Goal: Transaction & Acquisition: Subscribe to service/newsletter

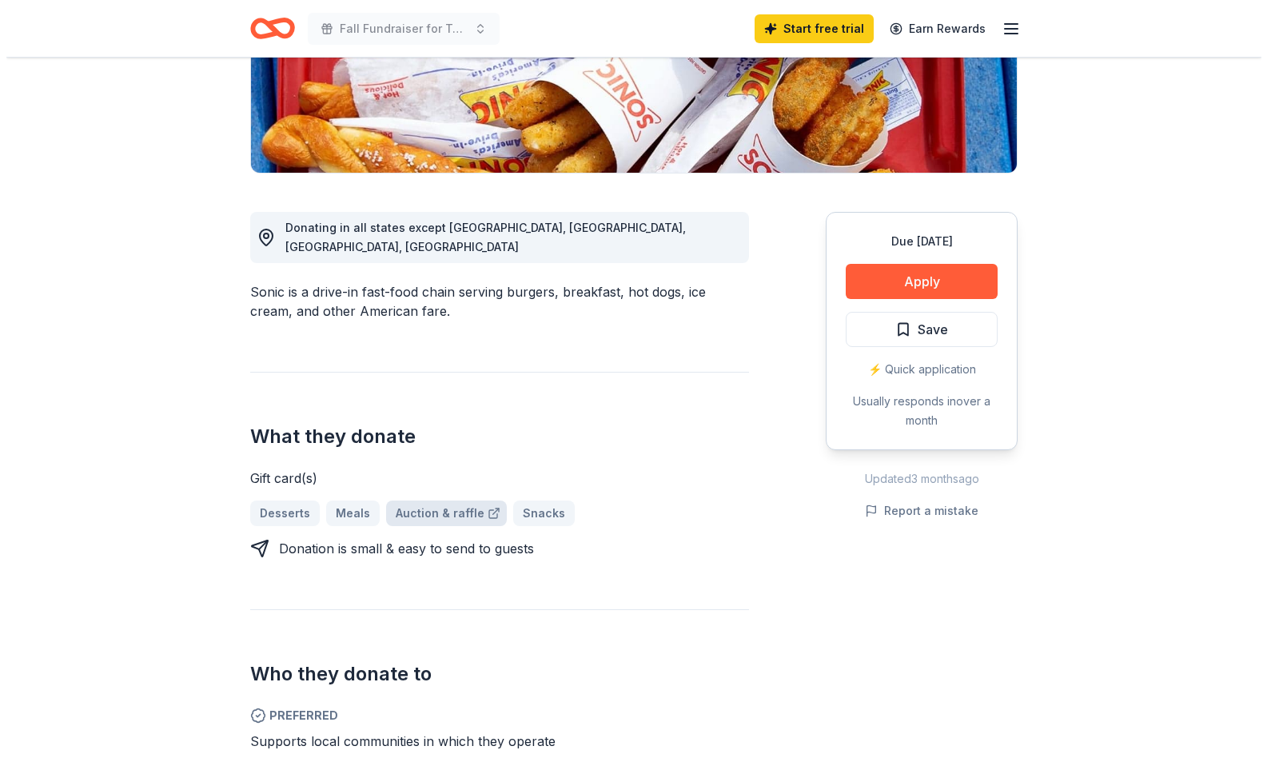
scroll to position [320, 0]
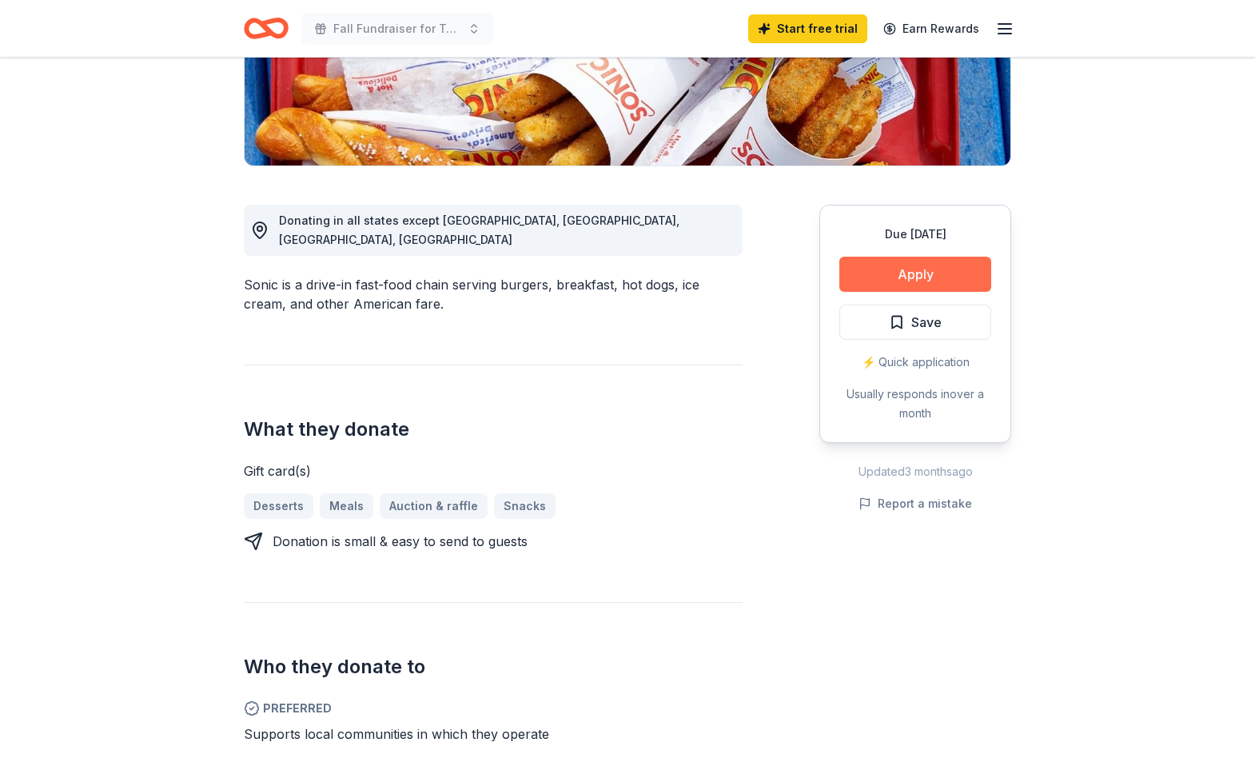
click at [886, 275] on button "Apply" at bounding box center [915, 274] width 152 height 35
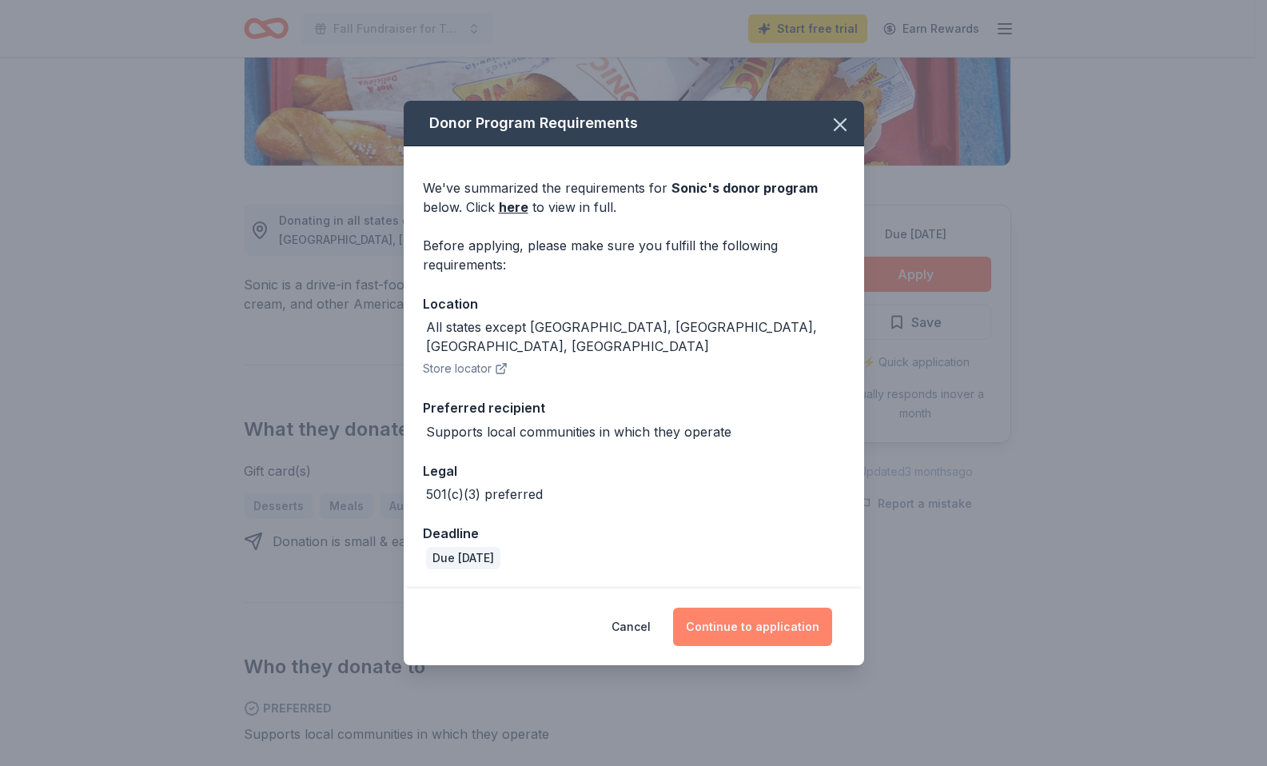
click at [749, 614] on button "Continue to application" at bounding box center [752, 626] width 159 height 38
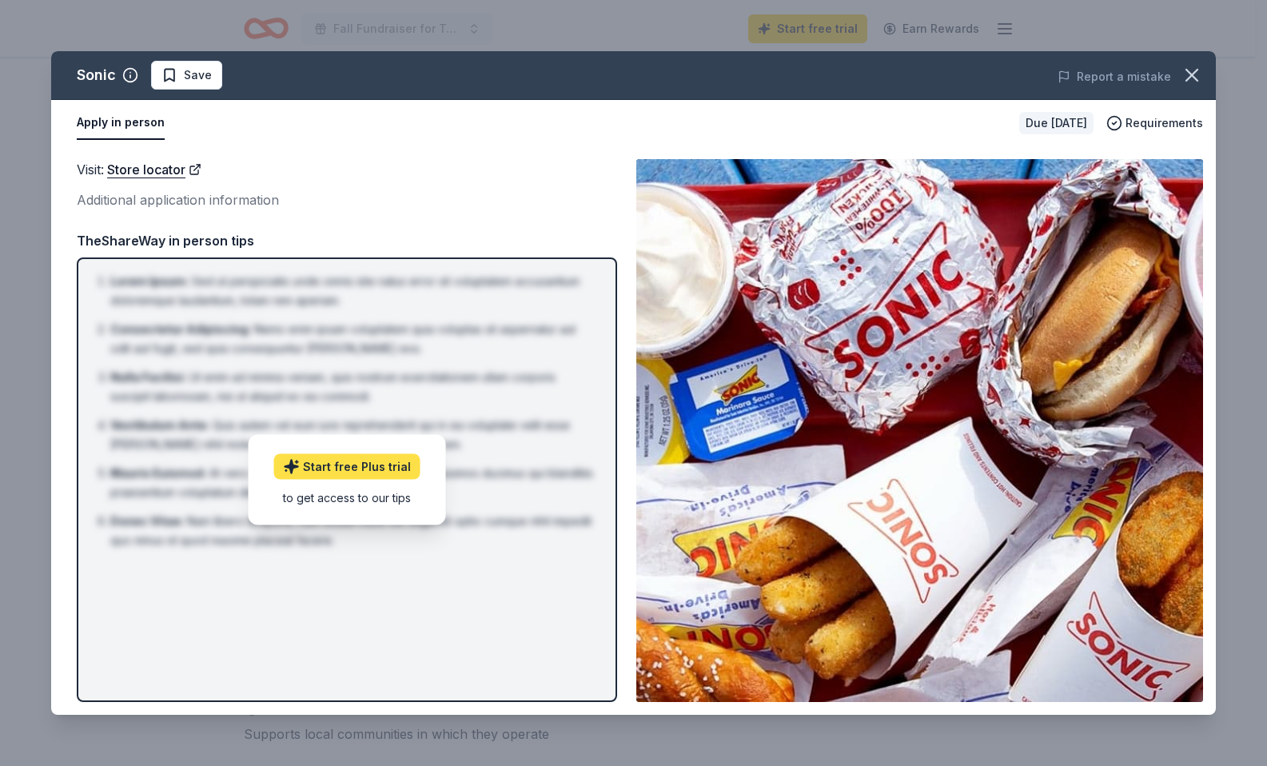
click at [344, 464] on link "Start free Plus trial" at bounding box center [347, 467] width 146 height 26
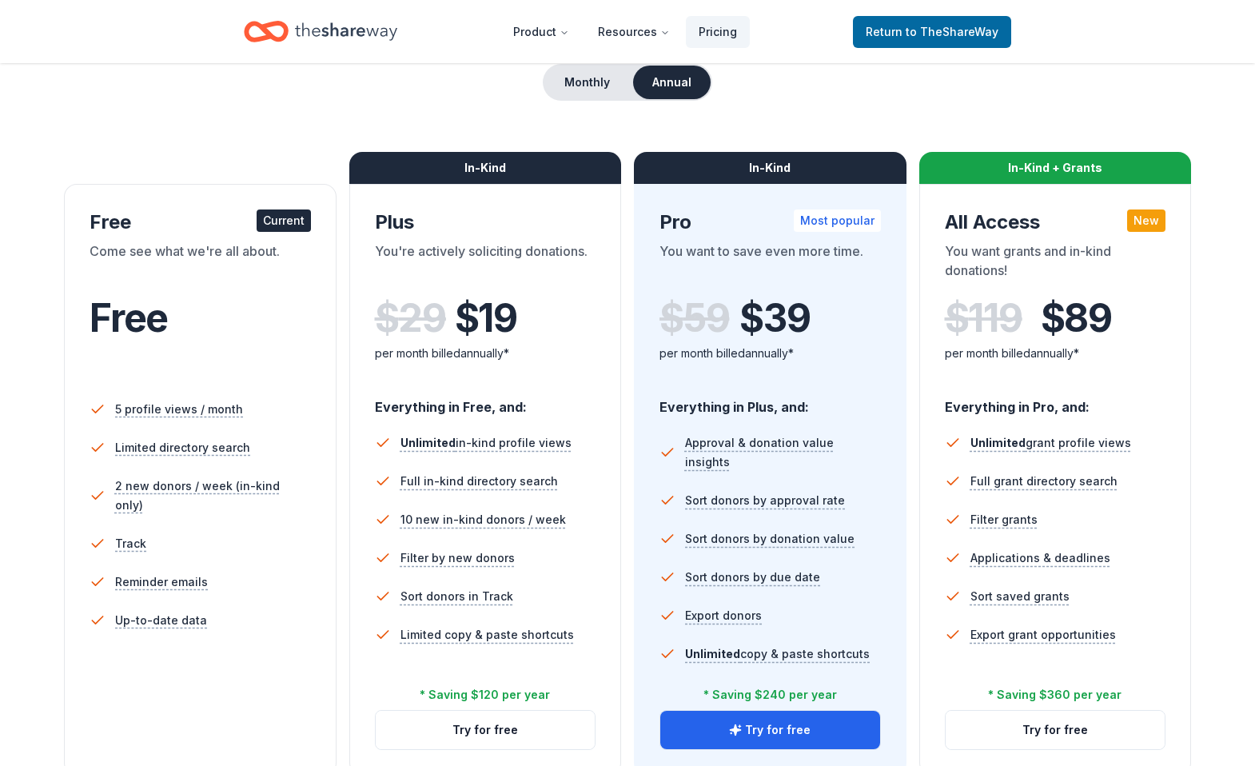
scroll to position [160, 0]
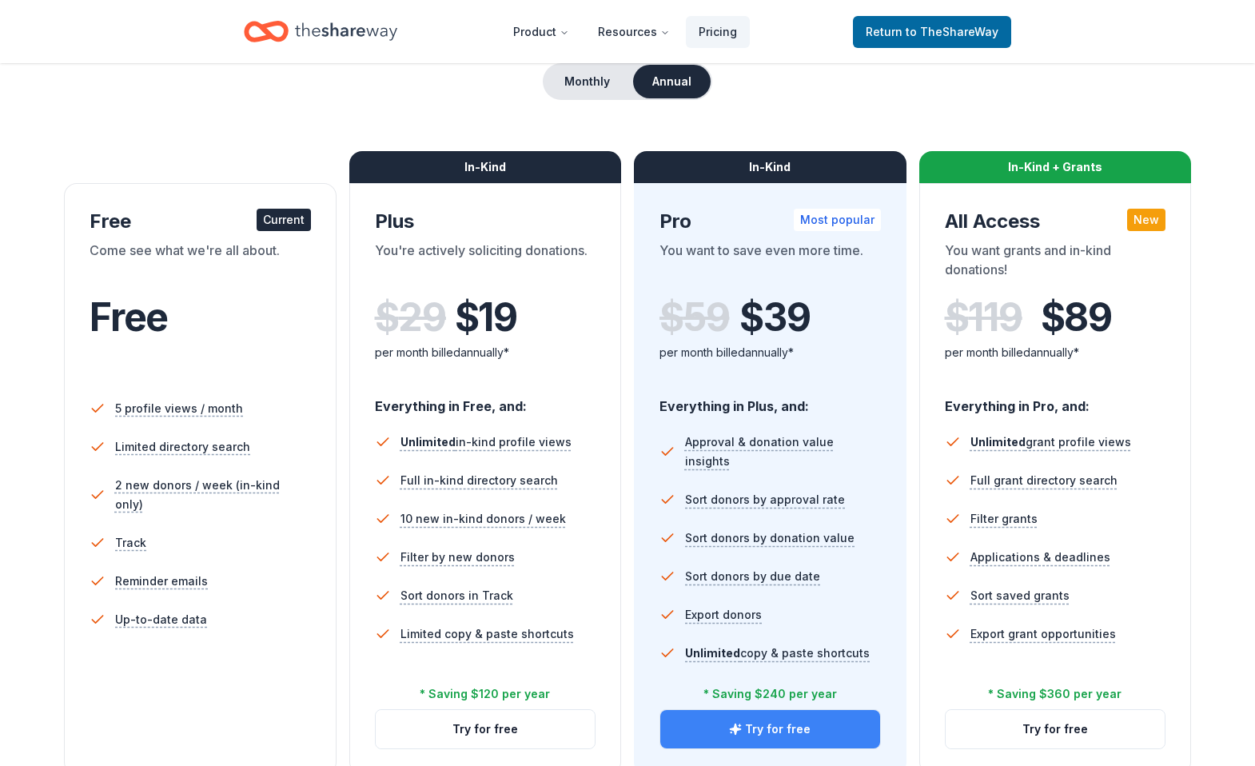
click at [765, 720] on button "Try for free" at bounding box center [770, 729] width 220 height 38
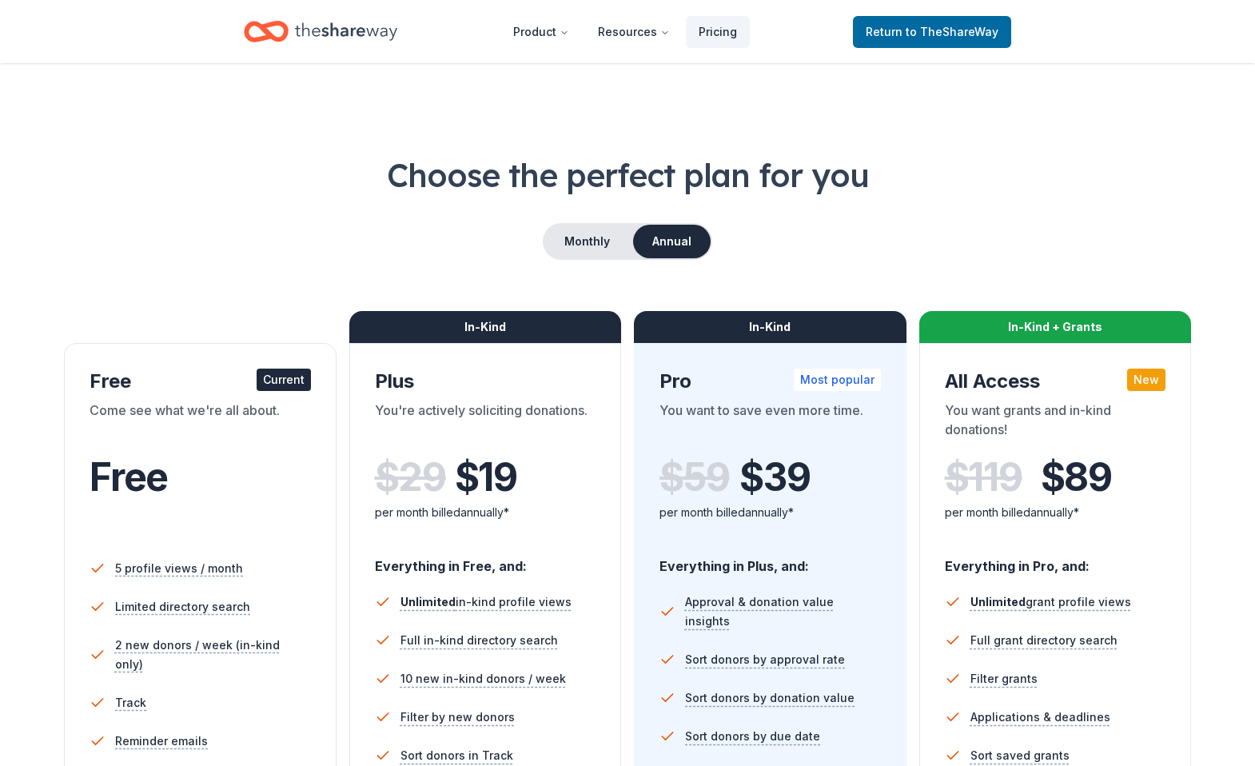
scroll to position [157, 0]
